Goal: Information Seeking & Learning: Find specific fact

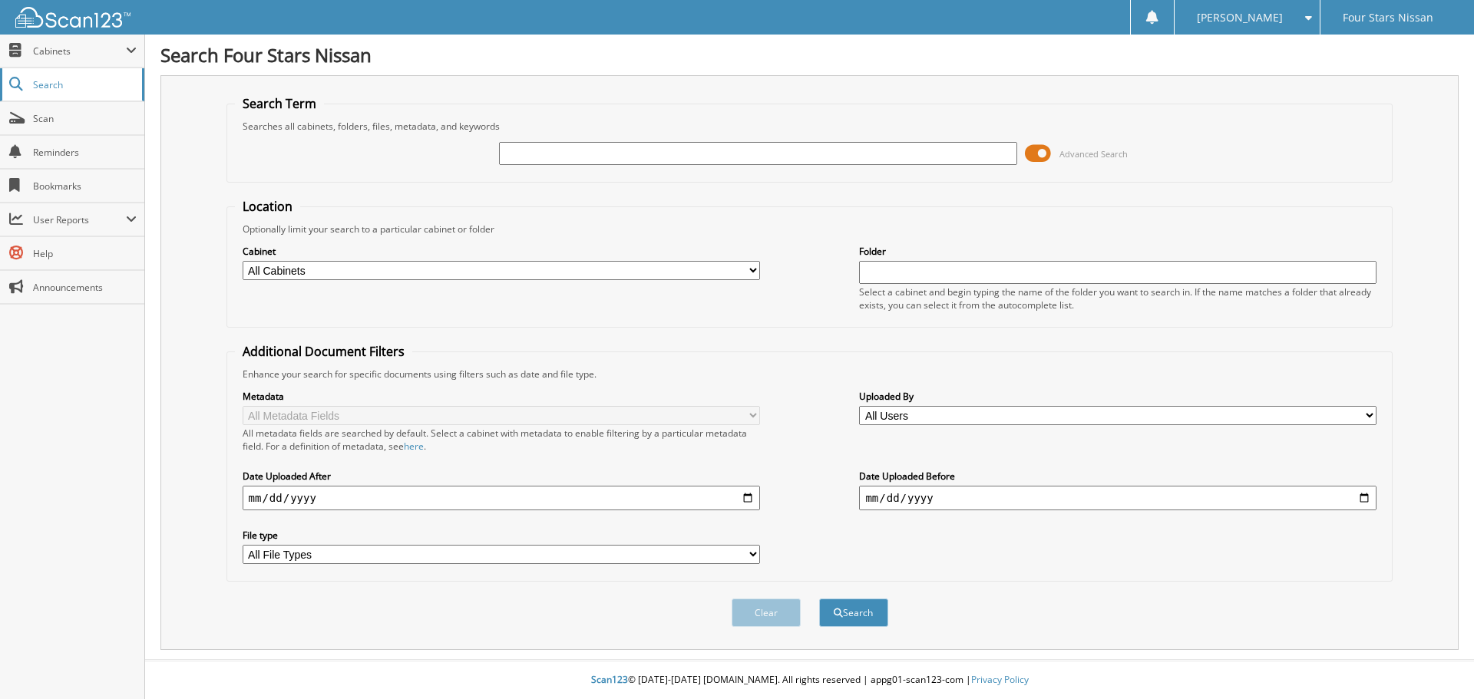
click at [47, 82] on span "Search" at bounding box center [83, 84] width 101 height 13
click at [1045, 153] on span at bounding box center [1038, 153] width 26 height 23
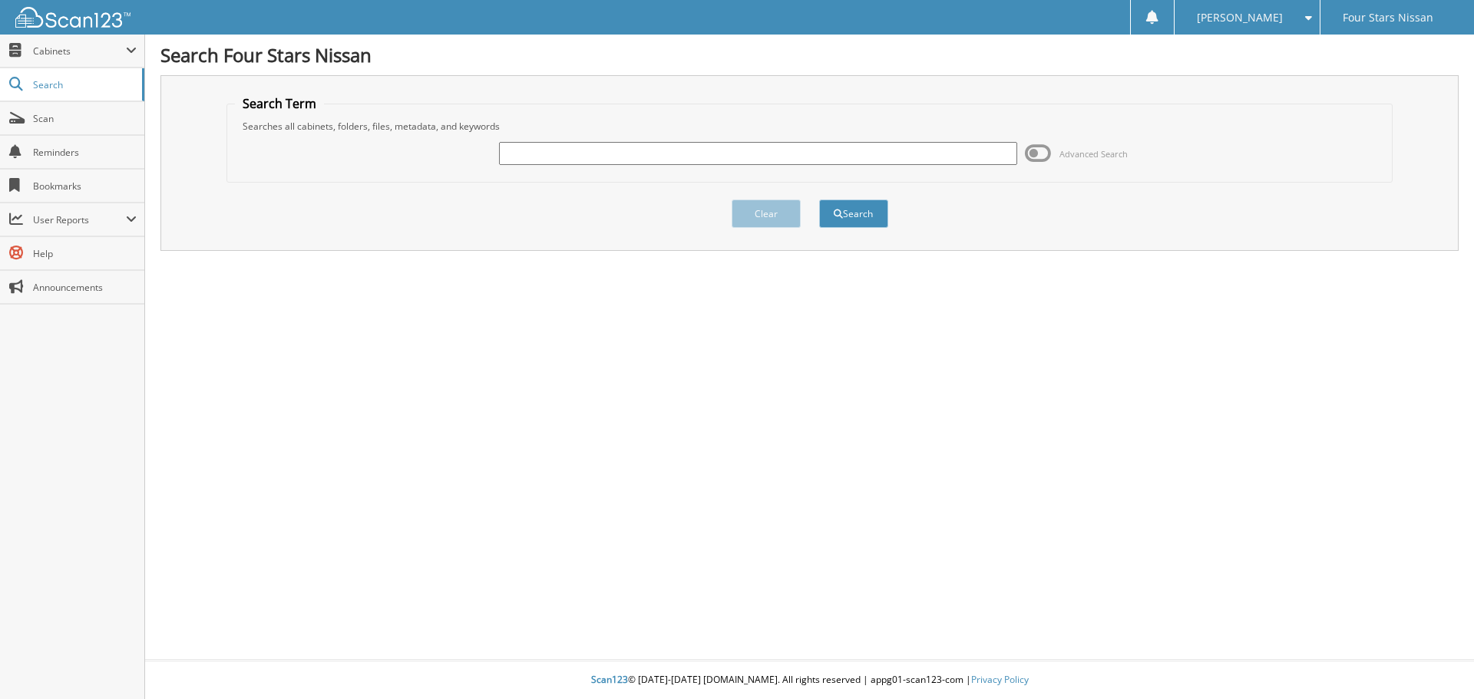
click at [774, 150] on input "text" at bounding box center [757, 153] width 517 height 23
type input "51869"
click at [819, 200] on button "Search" at bounding box center [853, 214] width 69 height 28
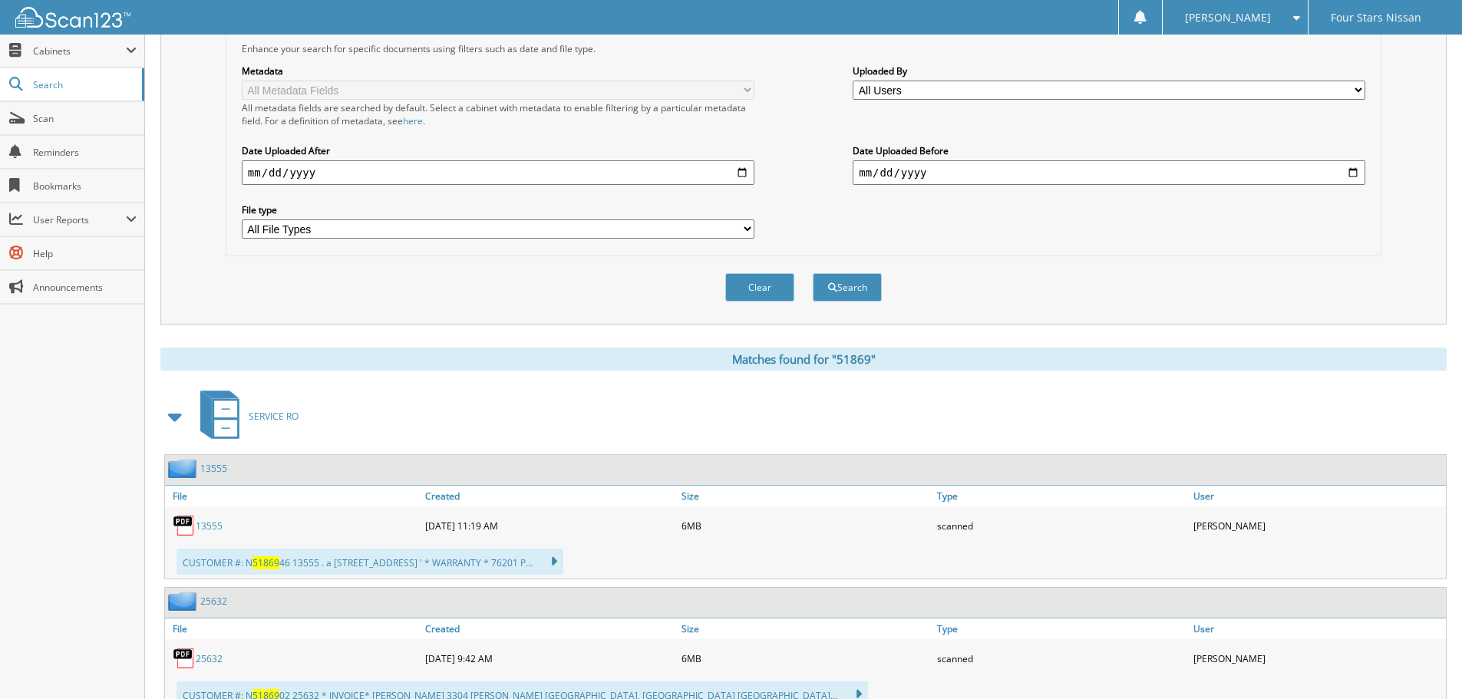
scroll to position [307, 0]
